Goal: Task Accomplishment & Management: Use online tool/utility

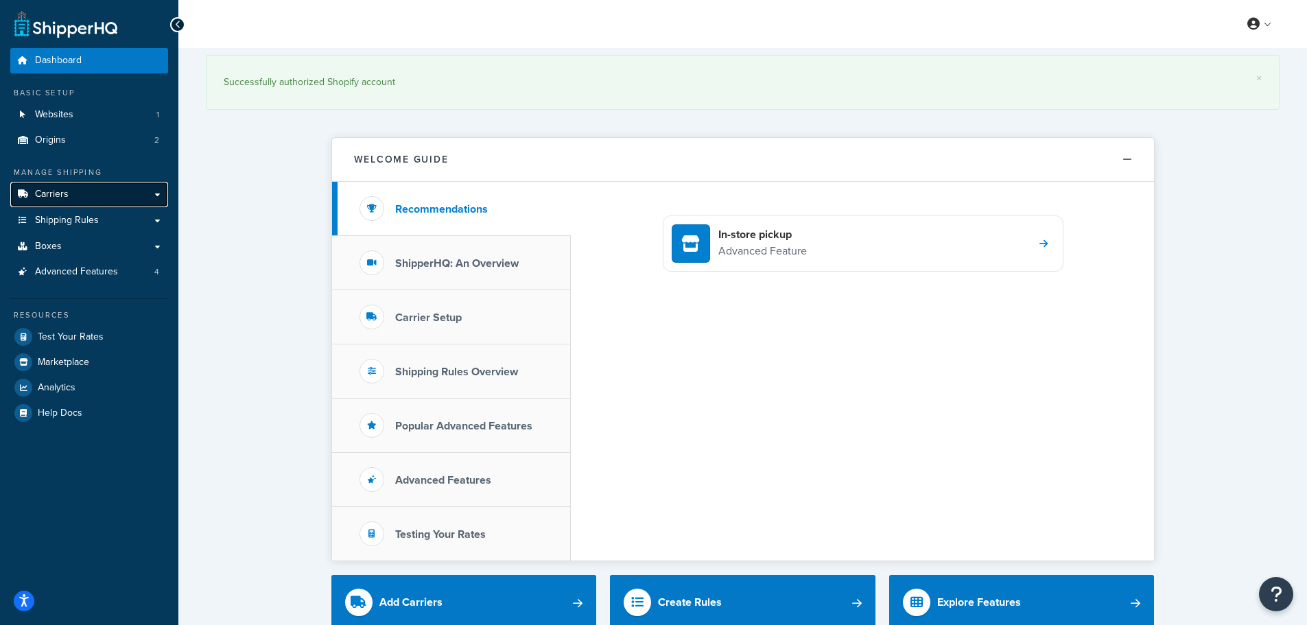
click at [56, 191] on span "Carriers" at bounding box center [52, 195] width 34 height 12
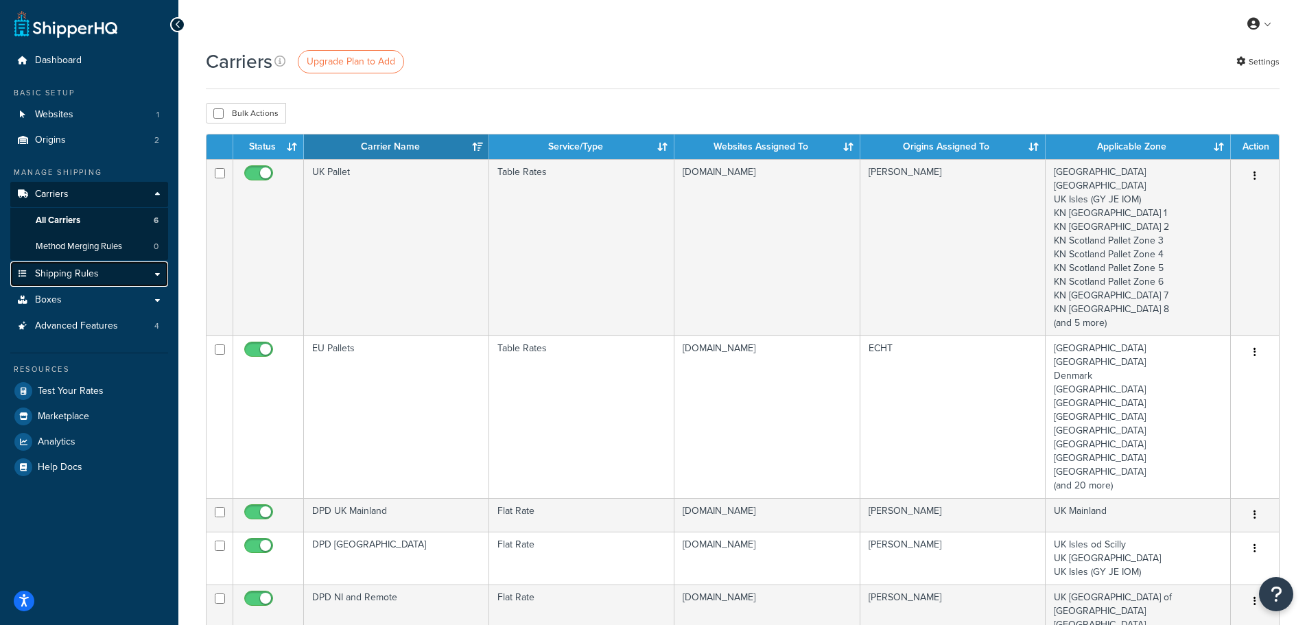
click at [60, 266] on link "Shipping Rules" at bounding box center [89, 273] width 158 height 25
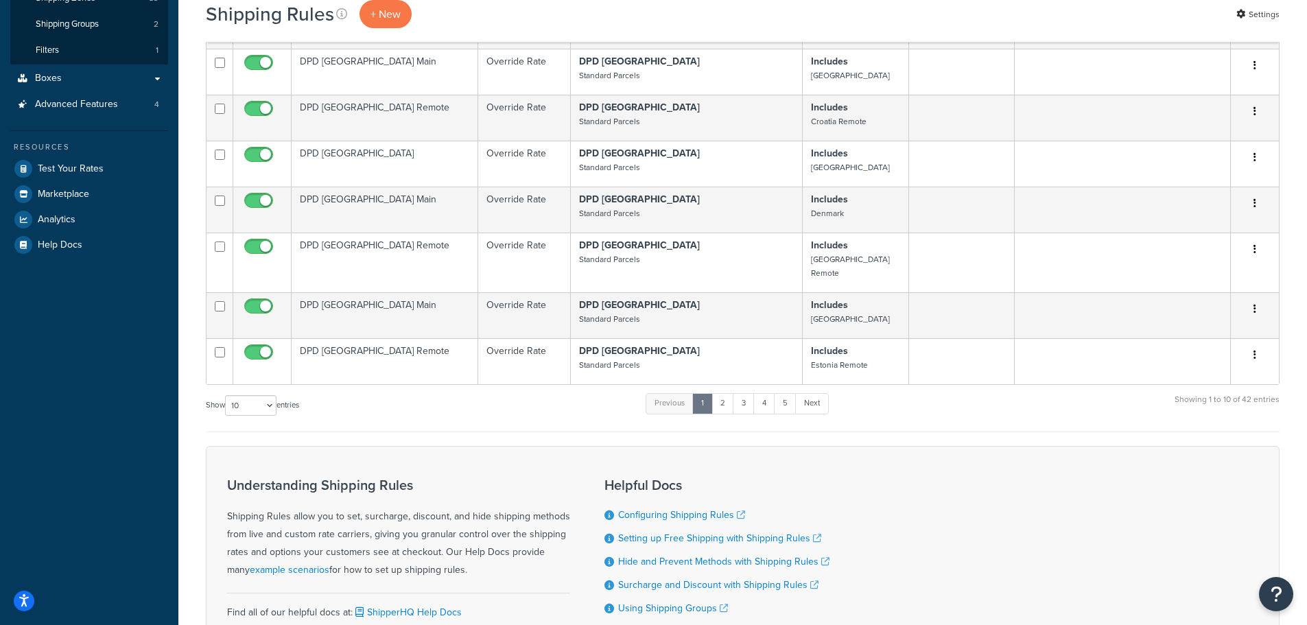
scroll to position [343, 0]
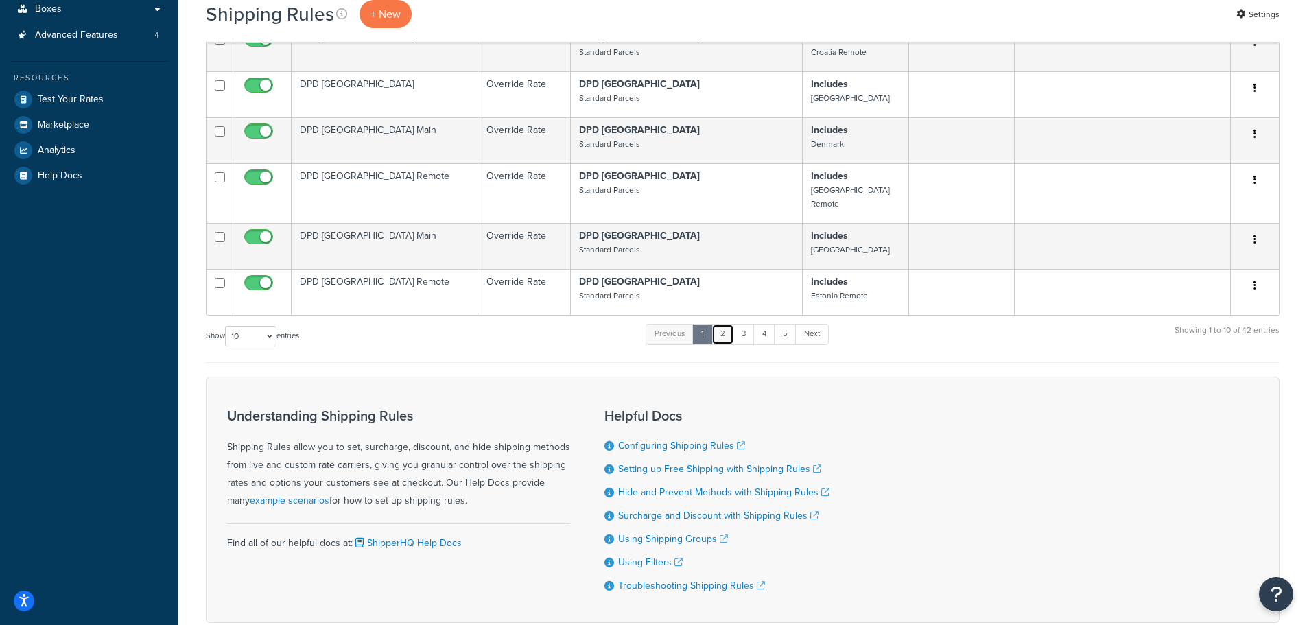
click at [725, 324] on link "2" at bounding box center [722, 334] width 23 height 21
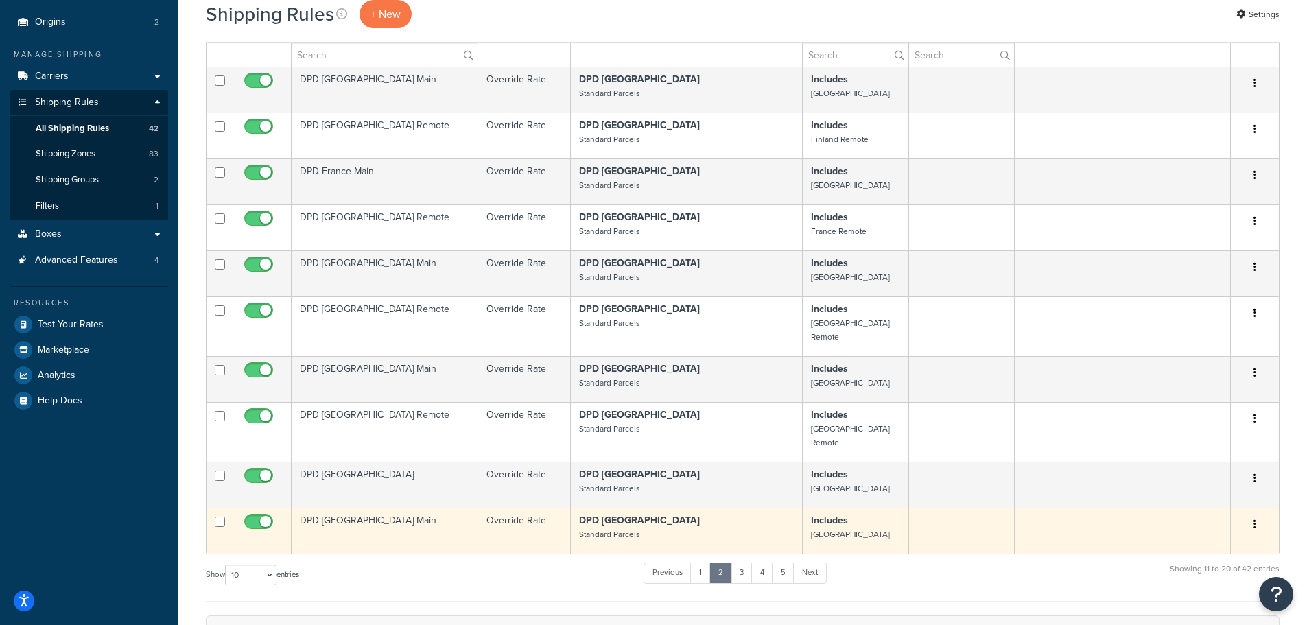
scroll to position [206, 0]
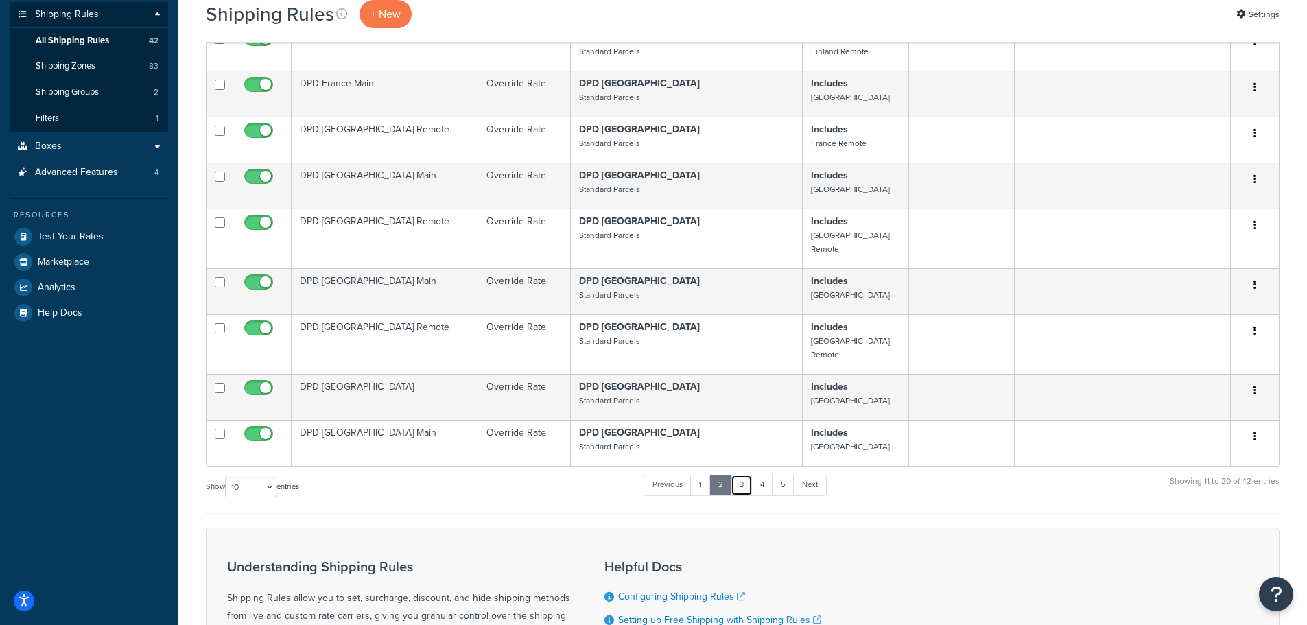
click at [741, 475] on link "3" at bounding box center [741, 485] width 22 height 21
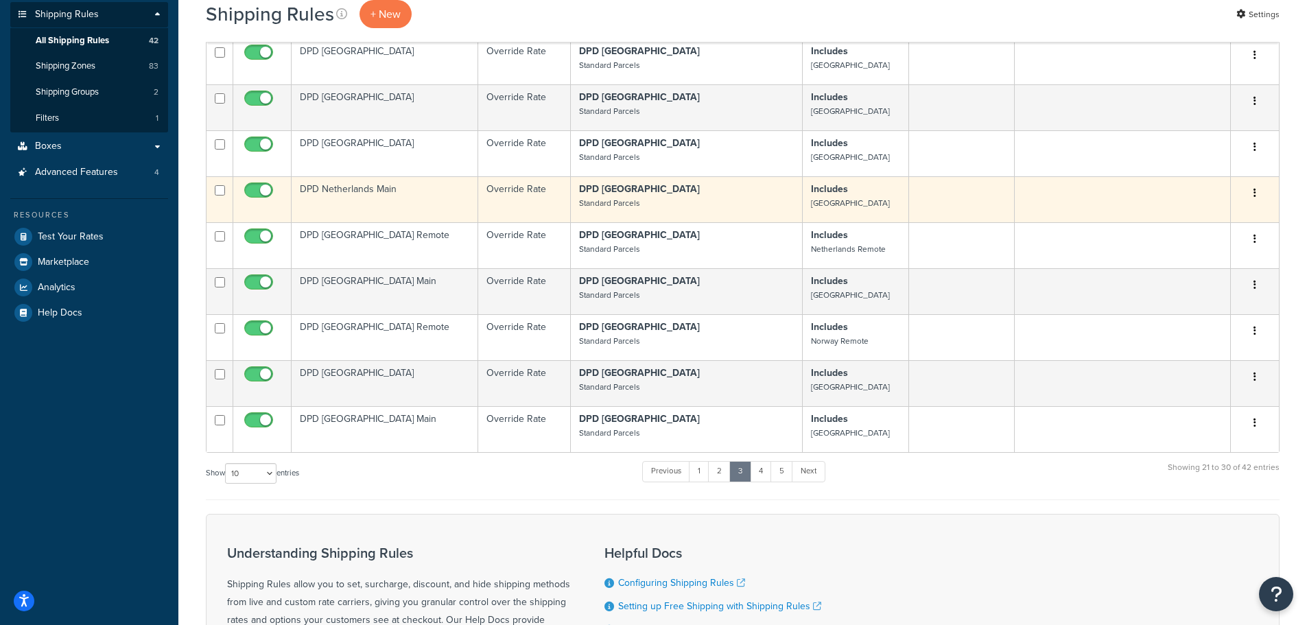
click at [357, 176] on td "DPD Netherlands Main" at bounding box center [384, 199] width 187 height 46
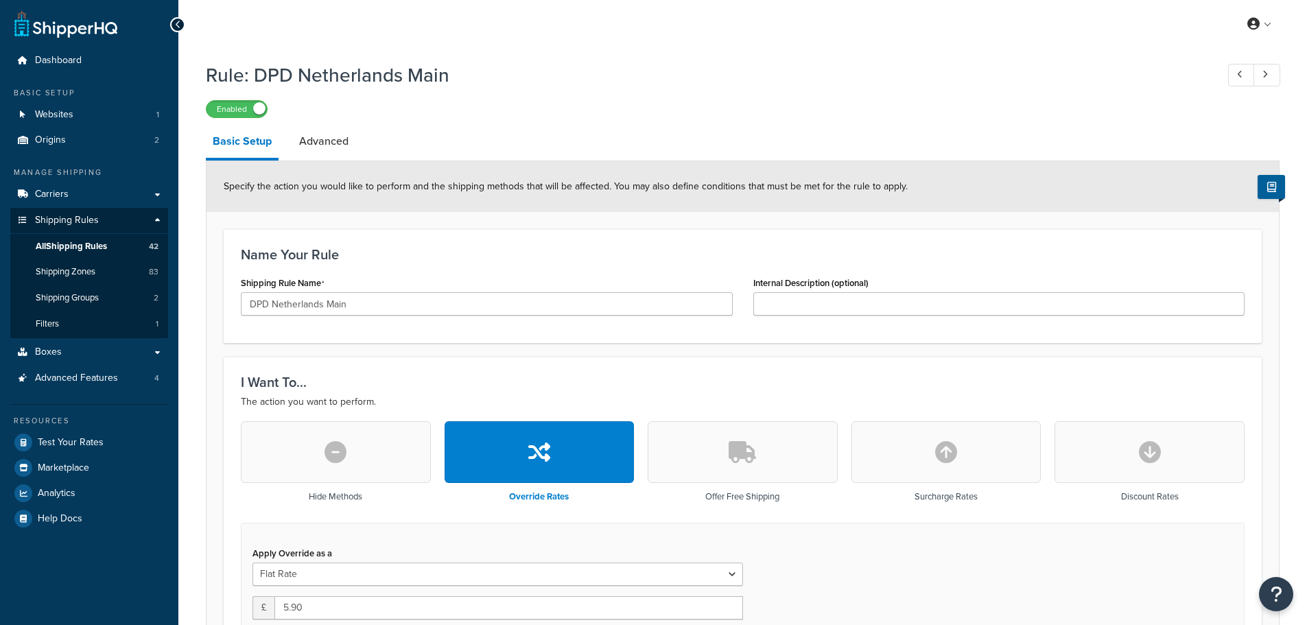
select select "BOX"
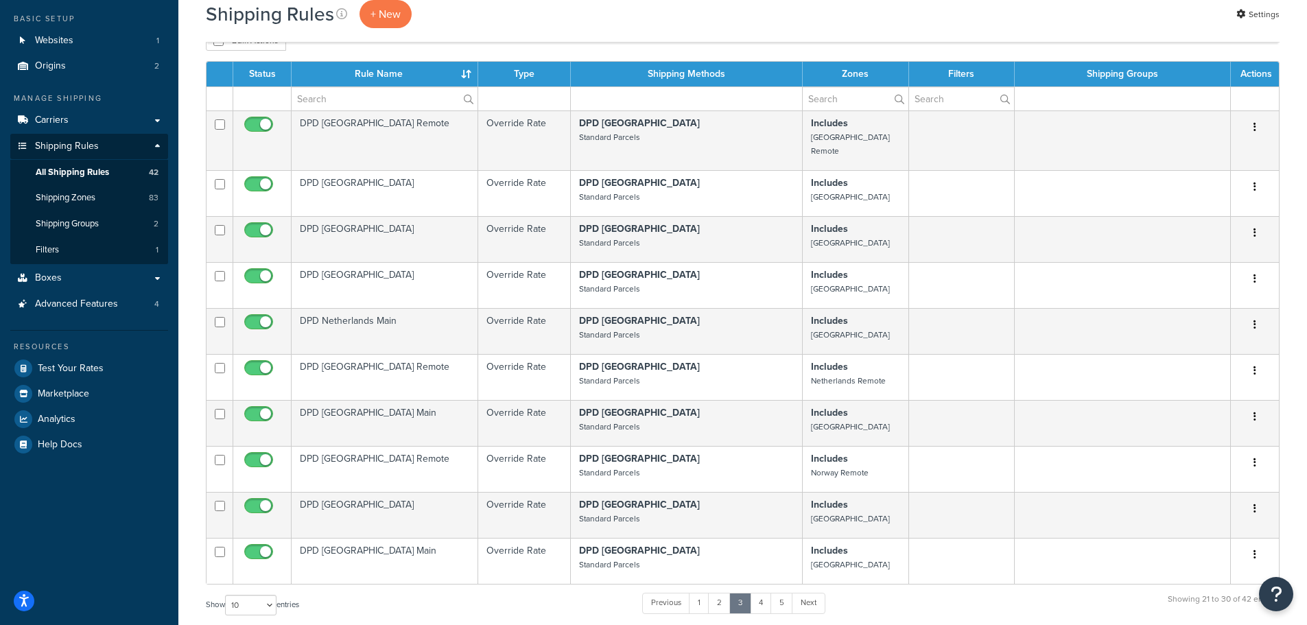
scroll to position [69, 0]
